Goal: Task Accomplishment & Management: Manage account settings

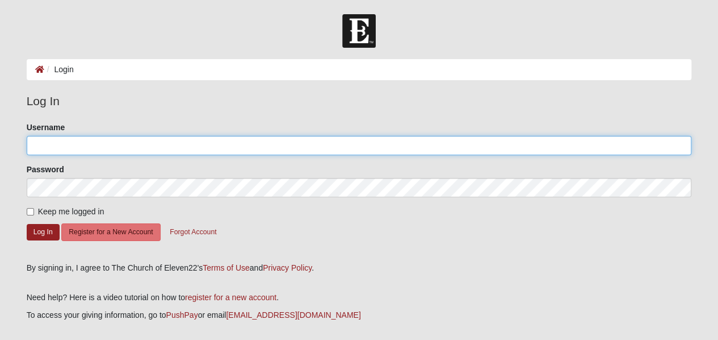
click at [65, 146] on input "Username" at bounding box center [359, 145] width 665 height 19
click at [63, 146] on input "Username" at bounding box center [359, 145] width 665 height 19
click at [61, 146] on input "Username" at bounding box center [359, 145] width 665 height 19
type input "chrisknebel"
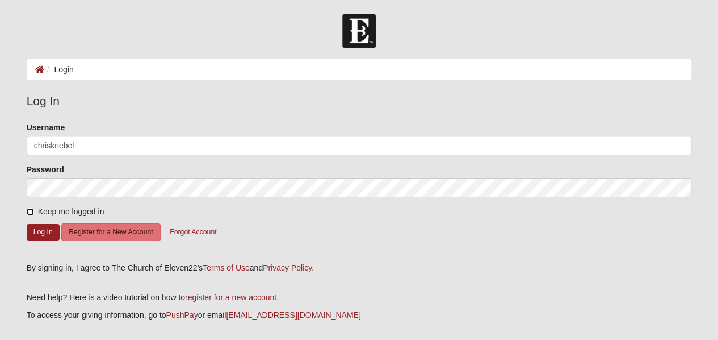
click at [29, 209] on input "Keep me logged in" at bounding box center [30, 211] width 7 height 7
checkbox input "true"
click at [39, 231] on button "Log In" at bounding box center [43, 232] width 33 height 16
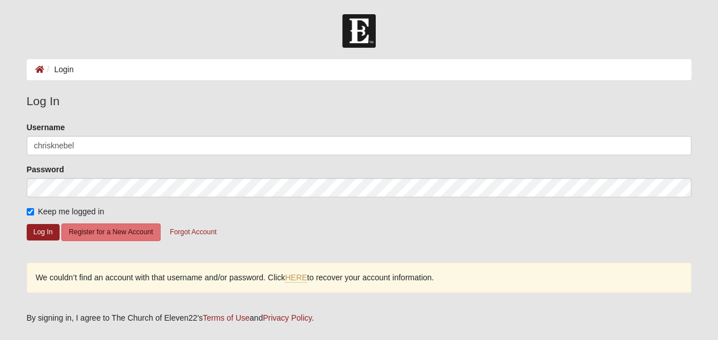
click at [58, 73] on li "Login" at bounding box center [59, 70] width 30 height 12
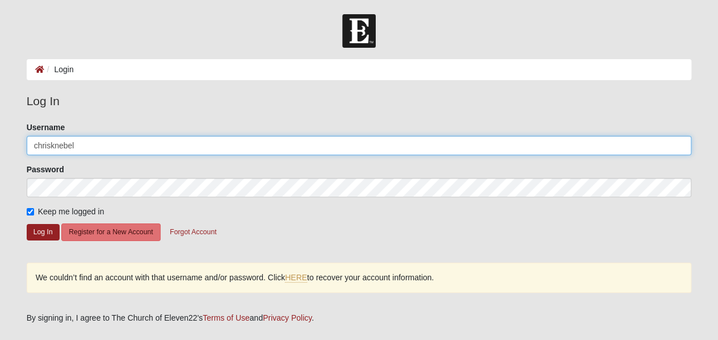
click at [90, 148] on input "chrisknebel" at bounding box center [359, 145] width 665 height 19
type input "[EMAIL_ADDRESS][DOMAIN_NAME]"
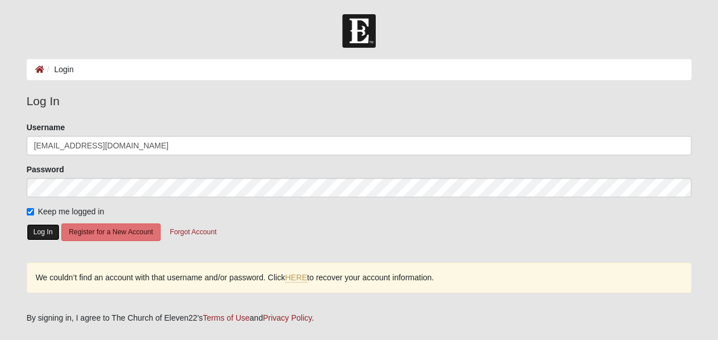
click at [41, 230] on button "Log In" at bounding box center [43, 232] width 33 height 16
click at [42, 231] on button "Log In" at bounding box center [43, 232] width 33 height 16
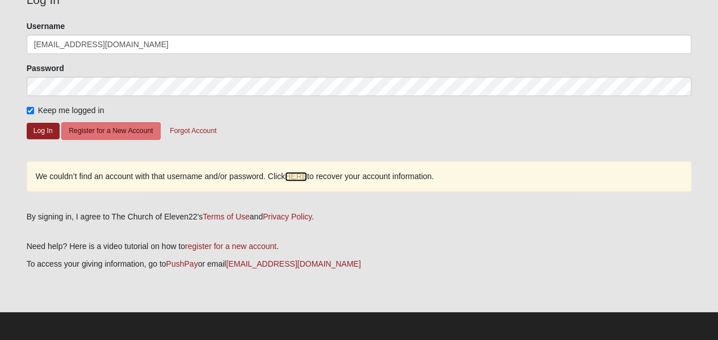
click at [300, 177] on link "HERE" at bounding box center [296, 176] width 22 height 10
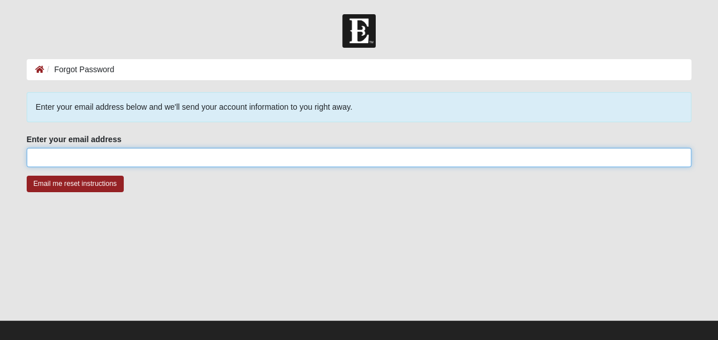
click at [119, 163] on input "Enter your email address" at bounding box center [359, 157] width 665 height 19
type input "[EMAIL_ADDRESS][DOMAIN_NAME]"
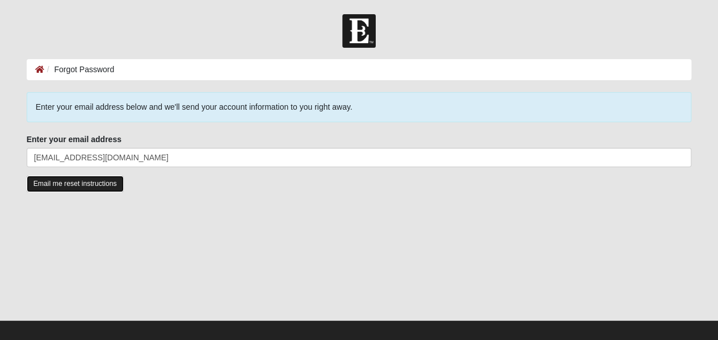
click at [72, 183] on input "Email me reset instructions" at bounding box center [75, 183] width 97 height 16
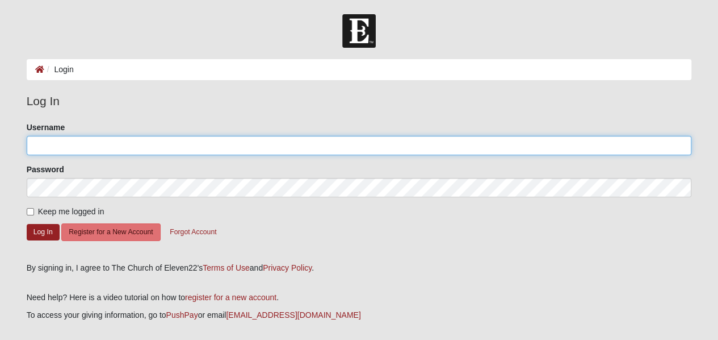
click at [48, 143] on input "Username" at bounding box center [359, 145] width 665 height 19
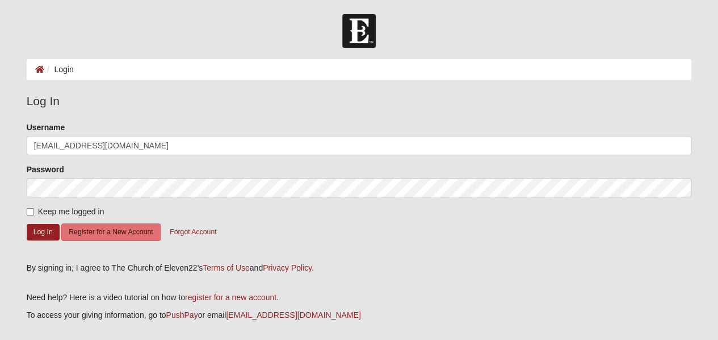
click at [122, 145] on input "[EMAIL_ADDRESS][DOMAIN_NAME]" at bounding box center [359, 145] width 665 height 19
type input "chrisknebel"
click at [31, 211] on input "Keep me logged in" at bounding box center [30, 211] width 7 height 7
checkbox input "true"
click at [41, 231] on button "Log In" at bounding box center [43, 232] width 33 height 16
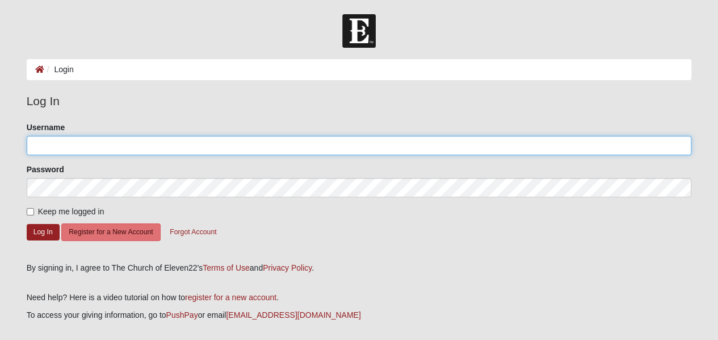
click at [49, 146] on input "Username" at bounding box center [359, 145] width 665 height 19
click at [56, 147] on input "Username" at bounding box center [359, 145] width 665 height 19
click at [87, 145] on input "Username" at bounding box center [359, 145] width 665 height 19
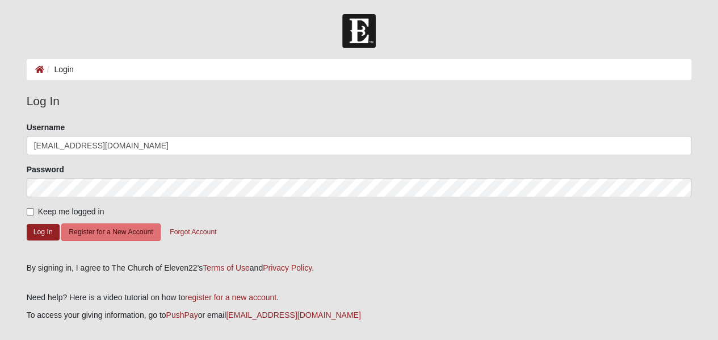
click at [132, 141] on input "[EMAIL_ADDRESS][DOMAIN_NAME]" at bounding box center [359, 145] width 665 height 19
click at [38, 146] on input "chrisknebel" at bounding box center [359, 145] width 665 height 19
type input "Chrisknebel"
click at [2, 176] on form "Log In Login Login Error Log In Please correct the following: Username Chriskne…" at bounding box center [359, 203] width 718 height 378
click at [30, 210] on input "Keep me logged in" at bounding box center [30, 211] width 7 height 7
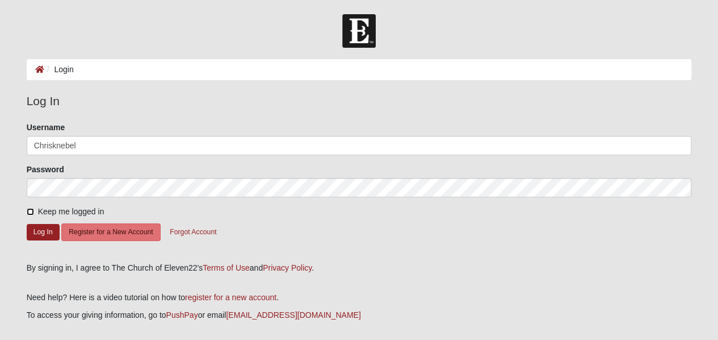
checkbox input "true"
click at [40, 230] on button "Log In" at bounding box center [43, 232] width 33 height 16
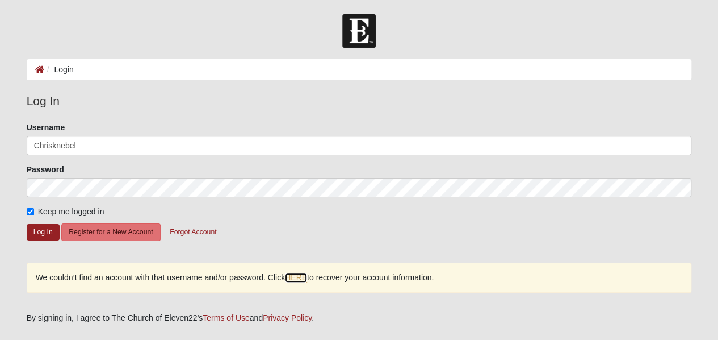
click at [298, 275] on link "HERE" at bounding box center [296, 278] width 22 height 10
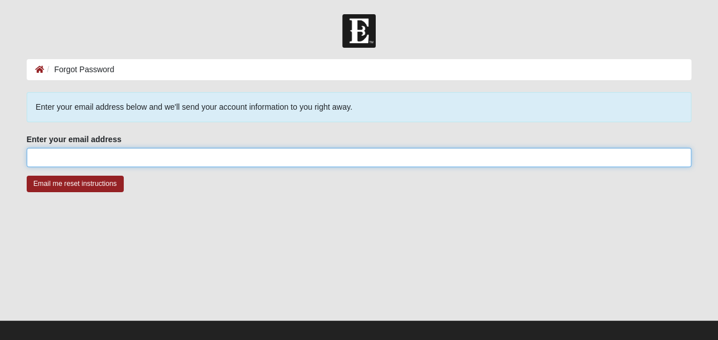
click at [93, 154] on input "Enter your email address" at bounding box center [359, 157] width 665 height 19
type input "[EMAIL_ADDRESS][DOMAIN_NAME]"
